Goal: Check status: Check status

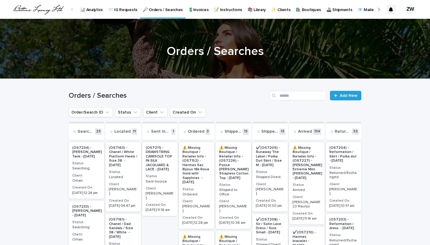
scroll to position [31, 0]
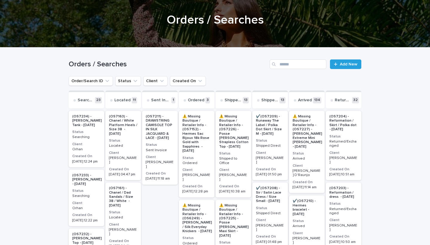
click at [94, 138] on p "Searching" at bounding box center [86, 137] width 28 height 4
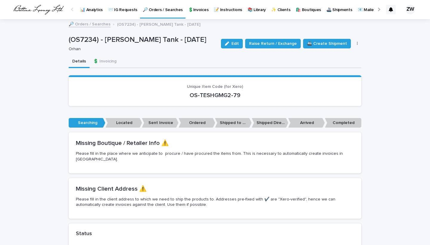
drag, startPoint x: 250, startPoint y: 95, endPoint x: 161, endPoint y: 95, distance: 89.4
click at [161, 95] on p "OS-TESHGMG2-79" at bounding box center [215, 95] width 279 height 7
click at [163, 10] on p "🔎 Orders / Searches" at bounding box center [163, 6] width 40 height 13
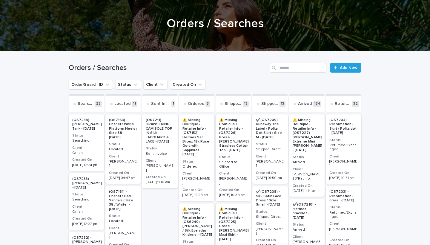
scroll to position [28, 0]
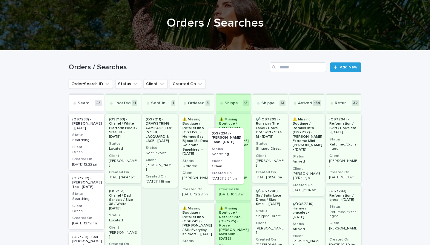
drag, startPoint x: 98, startPoint y: 138, endPoint x: 241, endPoint y: 151, distance: 143.5
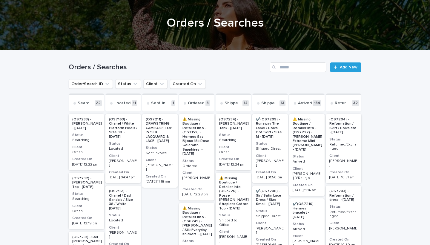
click at [93, 143] on div "(OS7233) - [PERSON_NAME] Tank - [DATE] Status Searching Client Orhan Created On…" at bounding box center [87, 142] width 36 height 56
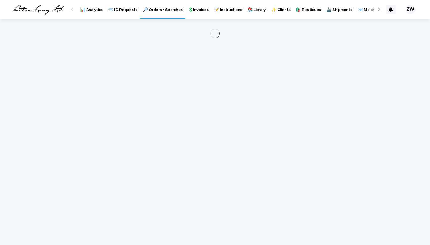
scroll to position [0, 61]
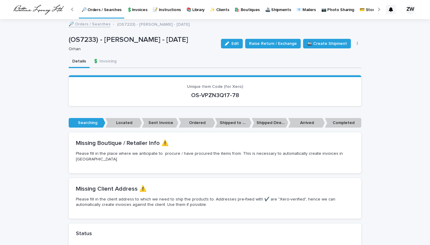
drag, startPoint x: 250, startPoint y: 94, endPoint x: 176, endPoint y: 94, distance: 74.1
click at [176, 94] on p "OS-VPZN3Q17-78" at bounding box center [215, 95] width 279 height 7
click at [141, 7] on p "💲Invoices" at bounding box center [137, 6] width 20 height 13
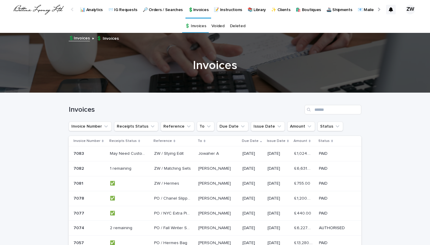
click at [150, 10] on p "🔎 Orders / Searches" at bounding box center [163, 6] width 40 height 13
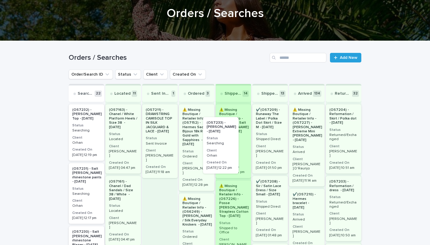
drag, startPoint x: 95, startPoint y: 132, endPoint x: 233, endPoint y: 145, distance: 138.7
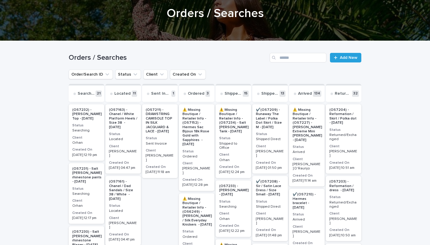
click at [90, 134] on div "(OS7232) - [PERSON_NAME] Top - [DATE] Status Searching Client Orhan Created On …" at bounding box center [87, 132] width 36 height 56
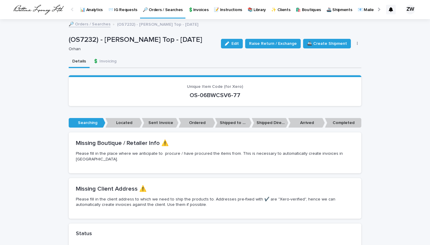
click at [155, 9] on p "🔎 Orders / Searches" at bounding box center [163, 6] width 40 height 13
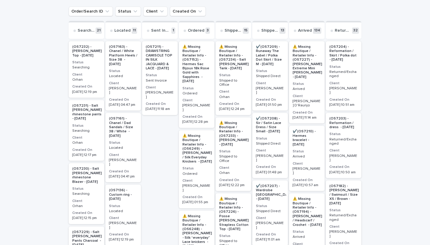
click at [97, 133] on p "Searching" at bounding box center [86, 131] width 28 height 4
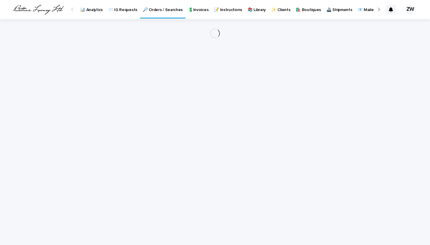
scroll to position [0, 61]
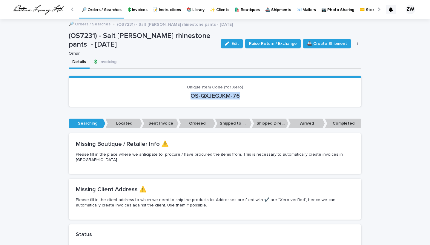
drag, startPoint x: 239, startPoint y: 96, endPoint x: 184, endPoint y: 95, distance: 55.0
click at [184, 95] on p "OS-QXJEGJKM-76" at bounding box center [215, 95] width 279 height 7
click at [118, 10] on p "🔎 Orders / Searches" at bounding box center [102, 6] width 40 height 13
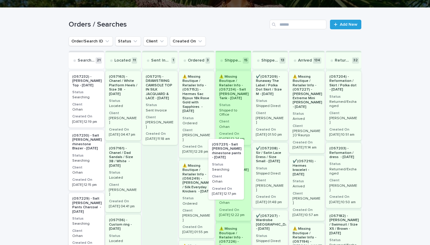
drag, startPoint x: 92, startPoint y: 168, endPoint x: 236, endPoint y: 173, distance: 144.5
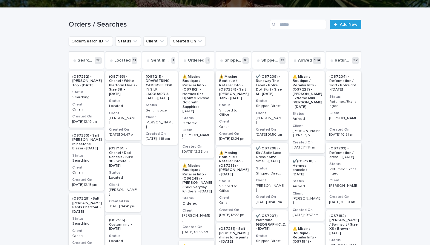
click at [94, 158] on h3 "Status" at bounding box center [86, 155] width 28 height 5
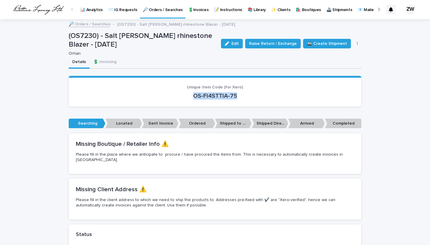
drag, startPoint x: 224, startPoint y: 91, endPoint x: 178, endPoint y: 91, distance: 46.3
click at [178, 92] on p "OS-FI4STTIA-75" at bounding box center [215, 95] width 279 height 7
copy p "OS-FI4STTIA-75"
click at [152, 14] on link "🔎 Orders / Searches" at bounding box center [162, 9] width 45 height 18
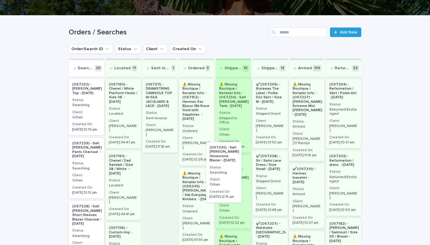
drag, startPoint x: 96, startPoint y: 174, endPoint x: 239, endPoint y: 174, distance: 143.5
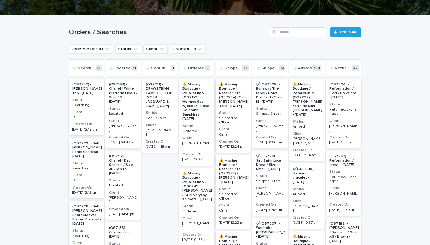
click at [95, 171] on p "Searching" at bounding box center [86, 168] width 28 height 4
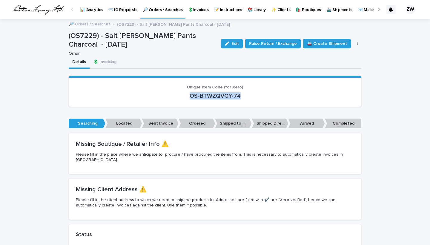
drag, startPoint x: 249, startPoint y: 91, endPoint x: 189, endPoint y: 93, distance: 59.8
click at [189, 93] on p "OS-BTWZQVGY-74" at bounding box center [215, 95] width 279 height 7
copy p "OS-BTWZQVGY-74"
click at [153, 10] on p "🔎 Orders / Searches" at bounding box center [163, 6] width 40 height 13
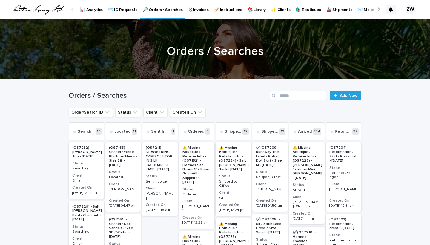
scroll to position [138, 0]
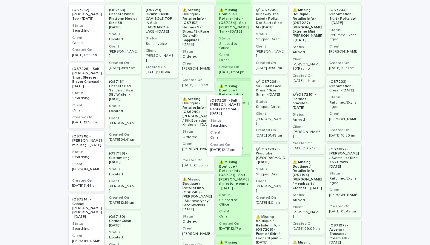
drag, startPoint x: 91, startPoint y: 94, endPoint x: 231, endPoint y: 123, distance: 143.3
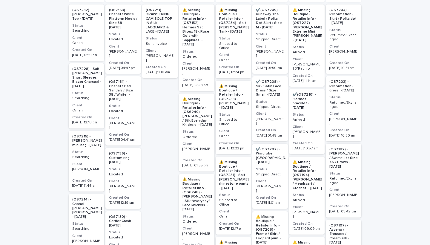
click at [95, 99] on div "Searching" at bounding box center [86, 97] width 28 height 5
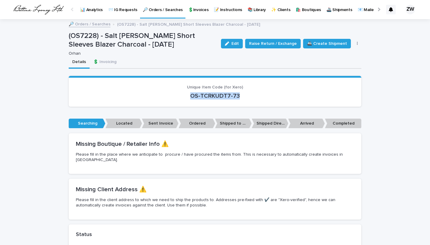
drag, startPoint x: 254, startPoint y: 96, endPoint x: 163, endPoint y: 92, distance: 90.9
click at [163, 93] on p "OS-TCRKUDT7-73" at bounding box center [215, 95] width 279 height 7
copy p "OS-TCRKUDT7-73"
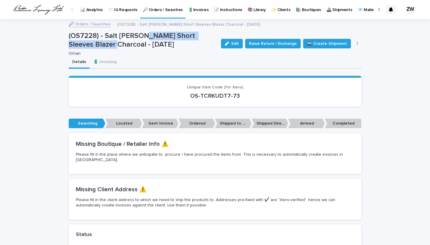
drag, startPoint x: 145, startPoint y: 34, endPoint x: 96, endPoint y: 45, distance: 50.1
click at [96, 45] on p "(OS7228) - Salt [PERSON_NAME] Short Sleeves Blazer Charcoal - [DATE]" at bounding box center [143, 40] width 148 height 17
click at [153, 14] on link "🔎 Orders / Searches" at bounding box center [162, 9] width 45 height 18
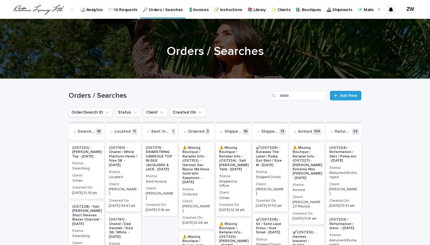
scroll to position [89, 0]
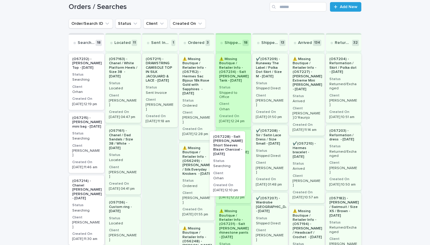
drag, startPoint x: 89, startPoint y: 145, endPoint x: 233, endPoint y: 160, distance: 145.2
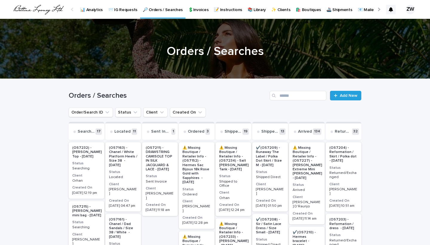
scroll to position [132, 0]
